Goal: Information Seeking & Learning: Learn about a topic

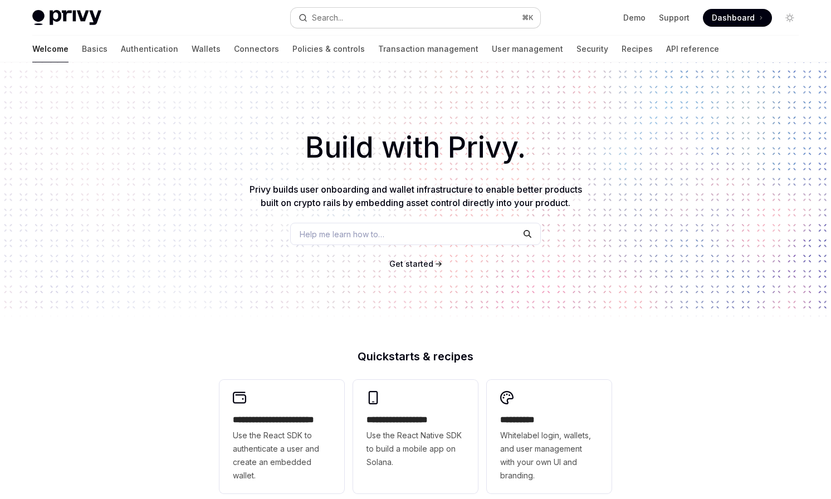
click at [417, 14] on button "Search... ⌘ K" at bounding box center [416, 18] width 250 height 20
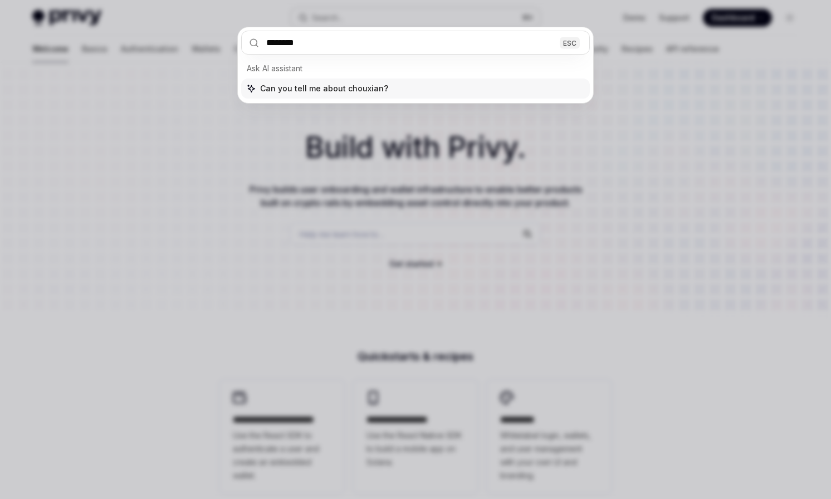
type input "*********"
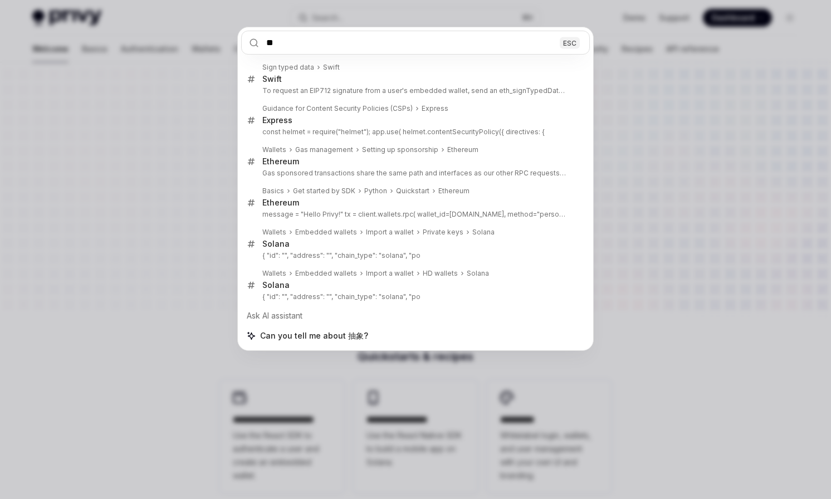
click at [295, 43] on input "**" at bounding box center [415, 43] width 349 height 24
type input "********"
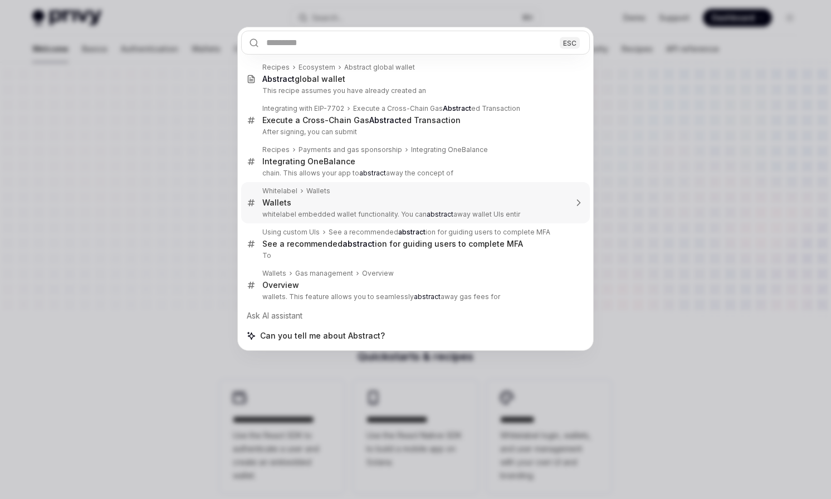
type textarea "*"
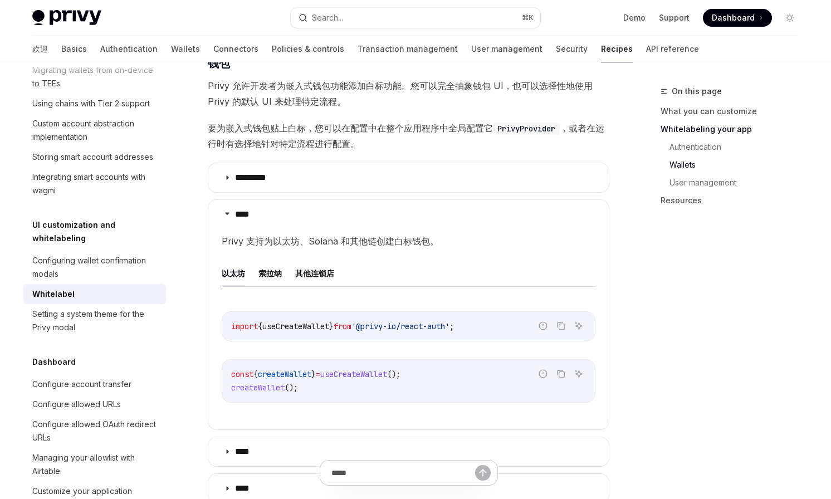
scroll to position [388, 0]
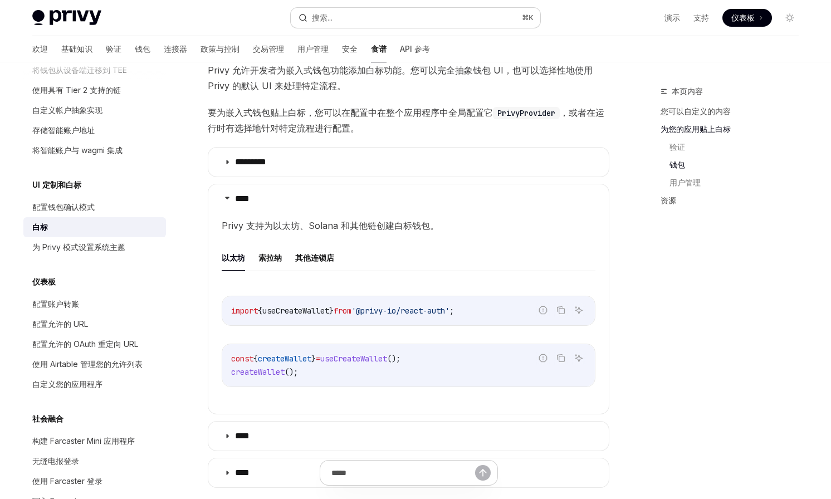
click at [395, 19] on button "搜索... ⌘ K" at bounding box center [416, 18] width 250 height 20
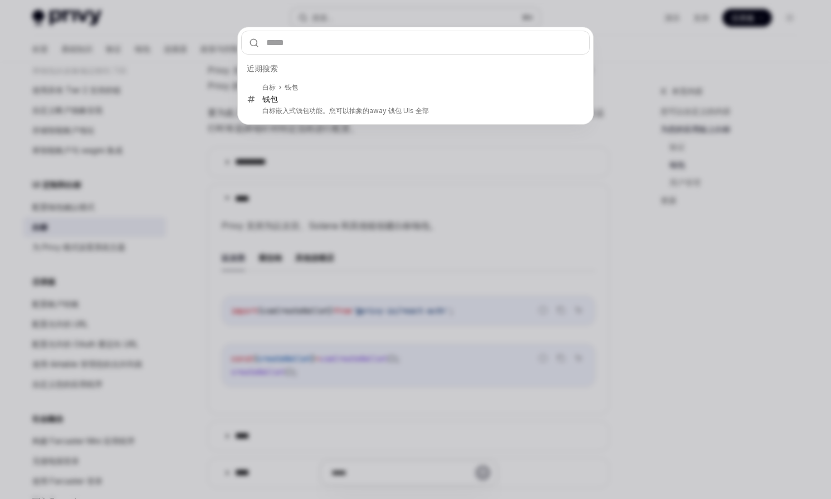
type input "********"
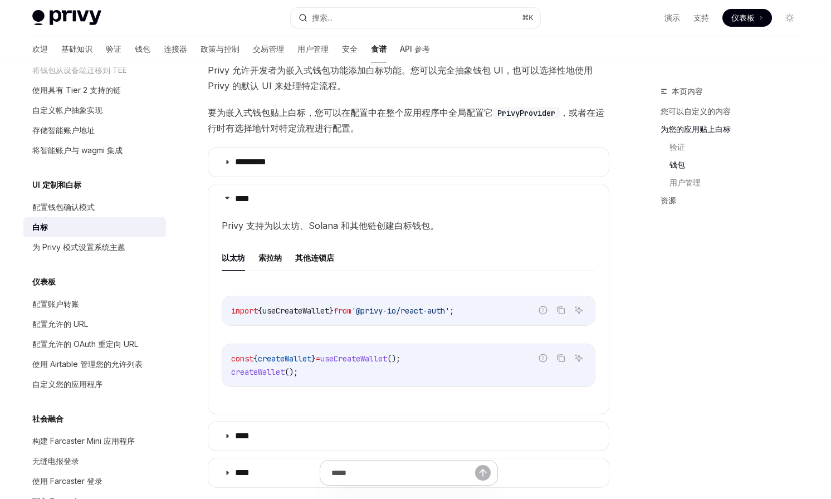
type textarea "*"
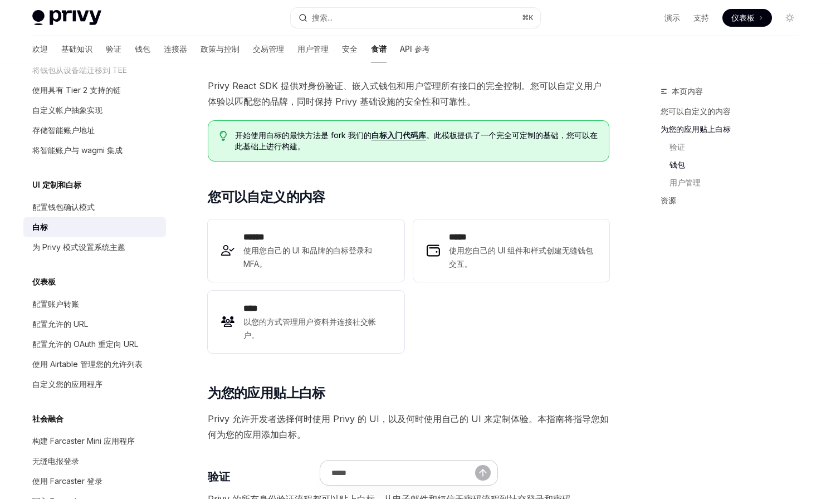
scroll to position [705, 0]
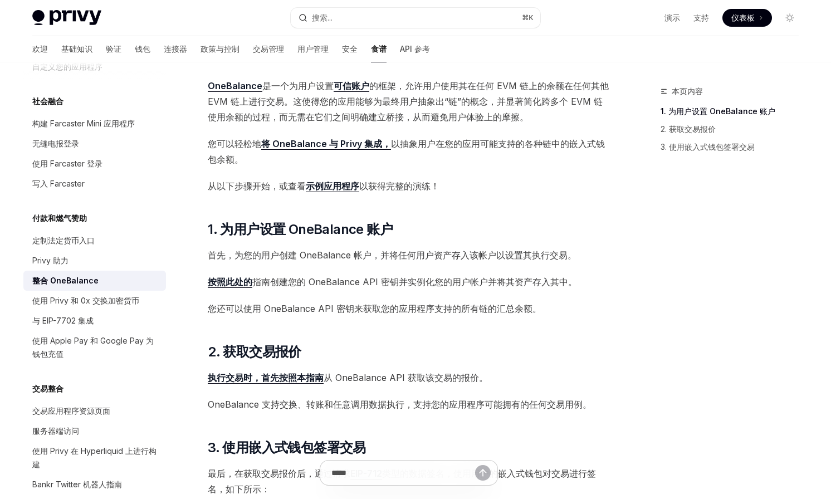
click at [484, 185] on span "从以下步骤开始，或查看 示例应用程序 以获得完整的演练！" at bounding box center [409, 186] width 402 height 16
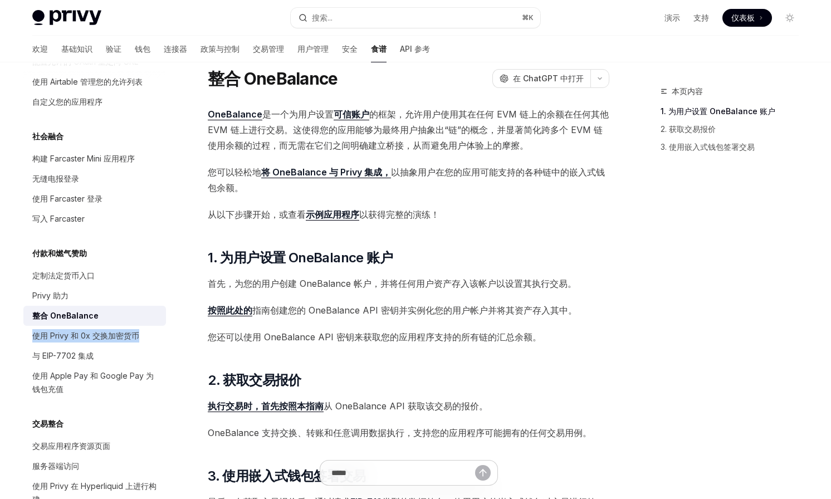
scroll to position [681, 0]
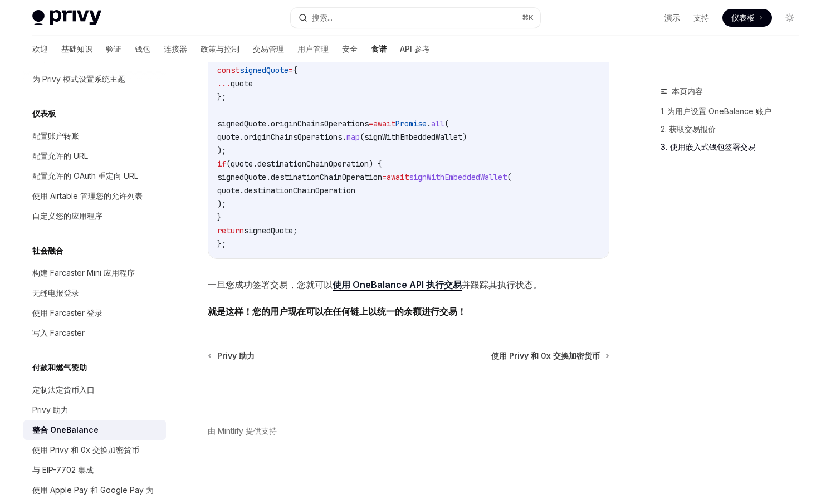
scroll to position [555, 0]
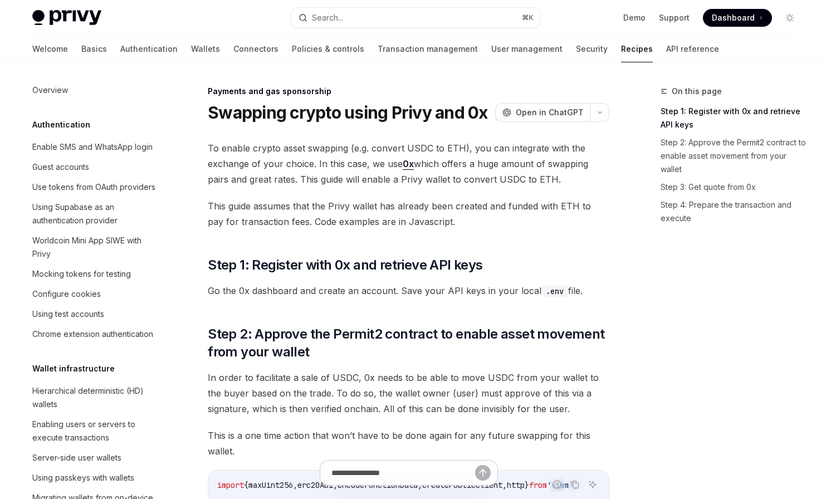
type textarea "*"
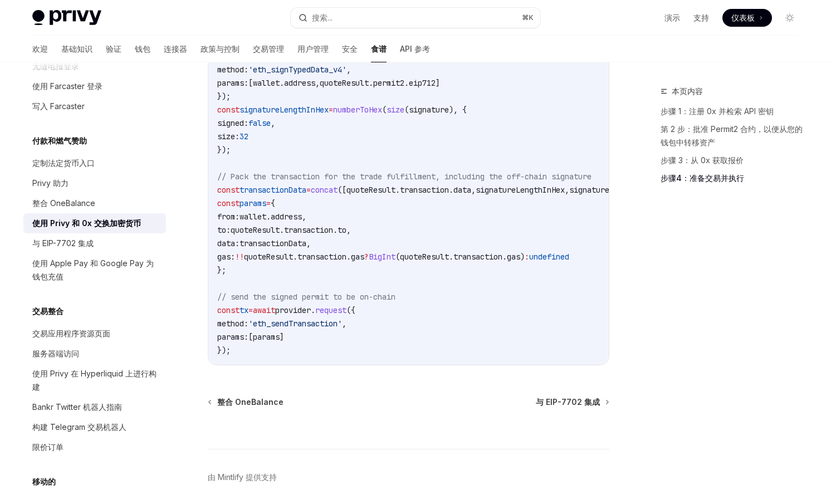
scroll to position [1324, 0]
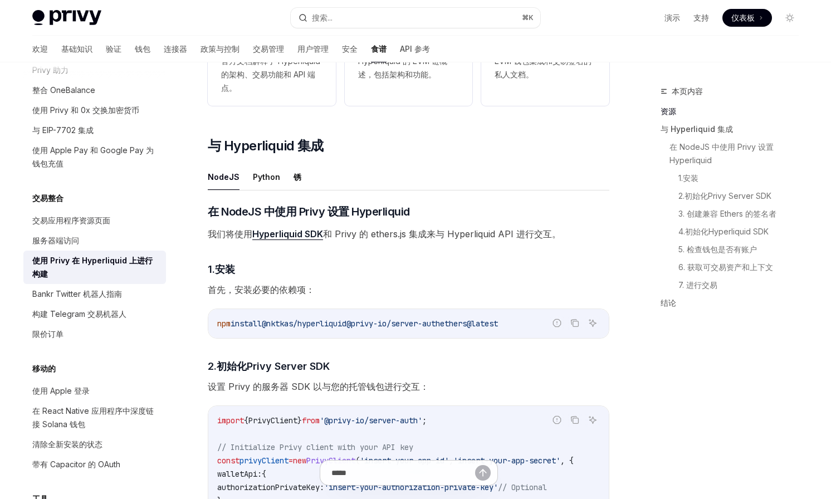
scroll to position [282, 0]
click at [295, 180] on font "锈" at bounding box center [298, 176] width 8 height 9
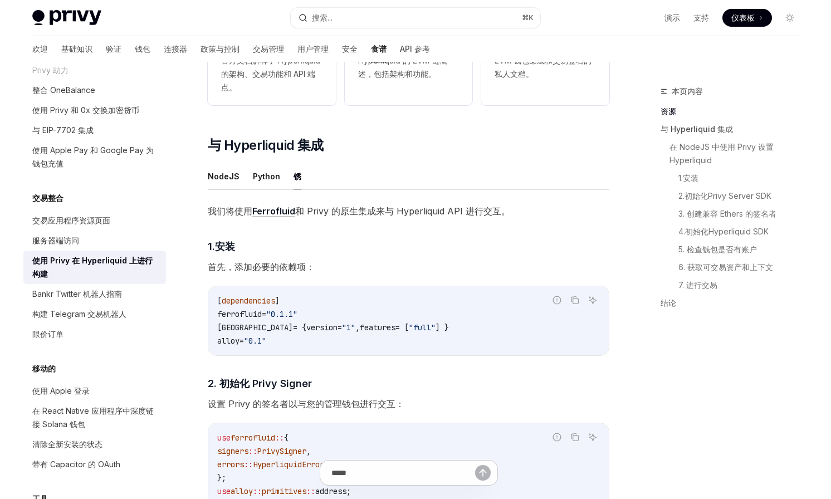
click at [216, 177] on font "NodeJS" at bounding box center [224, 176] width 32 height 9
type textarea "*"
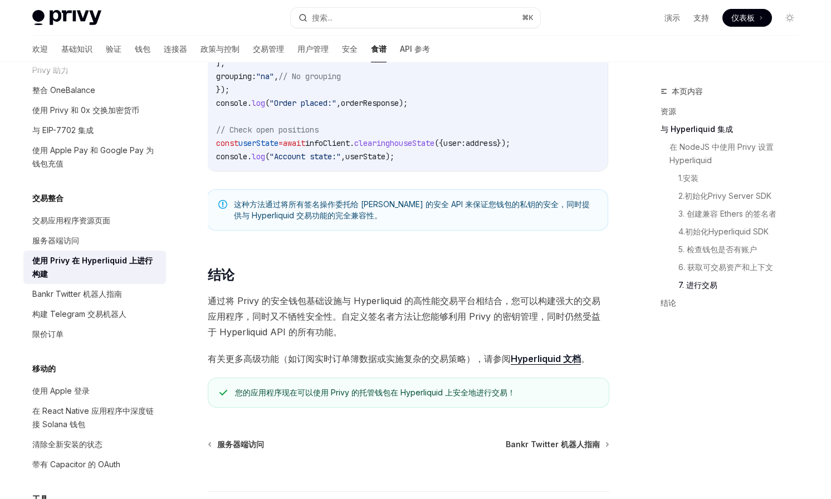
scroll to position [2090, 0]
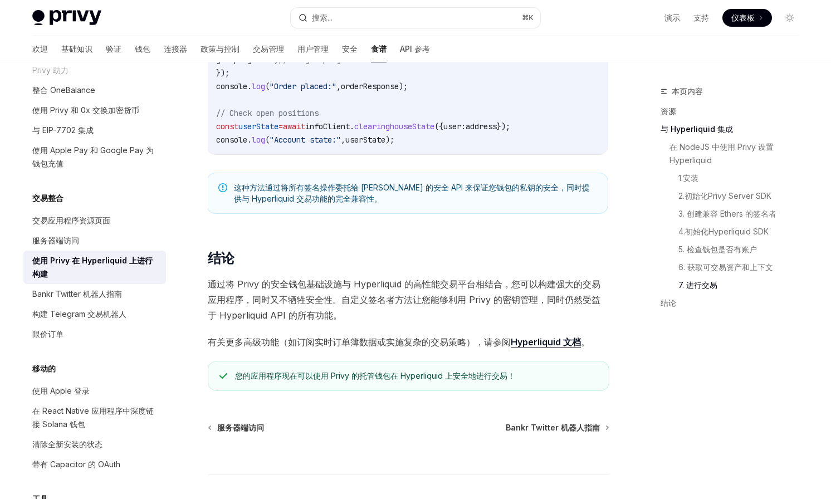
click at [533, 348] on font "Hyperliquid 文档" at bounding box center [546, 341] width 70 height 11
